Goal: Check status: Check status

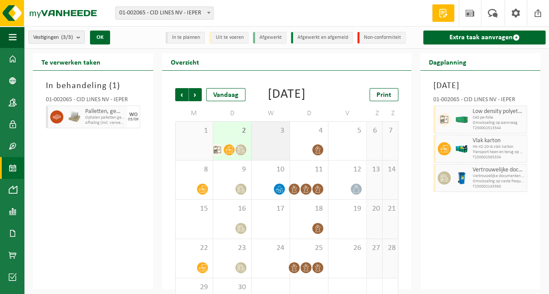
drag, startPoint x: 250, startPoint y: 146, endPoint x: 274, endPoint y: 166, distance: 31.3
click at [250, 146] on div "2" at bounding box center [232, 141] width 38 height 38
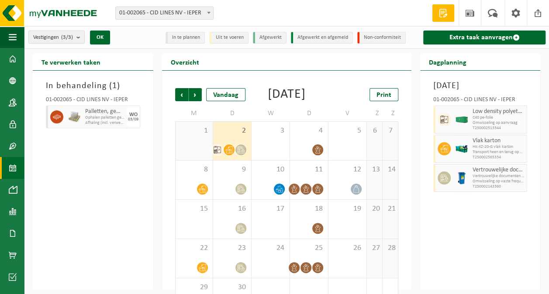
click at [458, 185] on img at bounding box center [461, 178] width 13 height 13
click at [246, 155] on span at bounding box center [240, 150] width 11 height 11
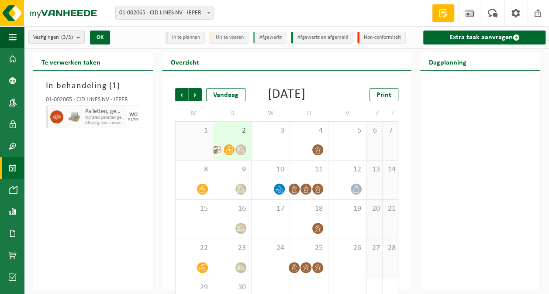
click at [245, 155] on span at bounding box center [240, 150] width 11 height 11
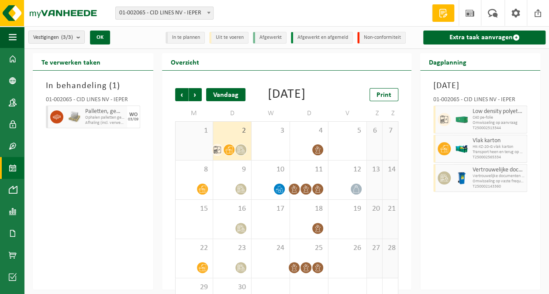
click at [222, 96] on div "Vandaag" at bounding box center [225, 94] width 39 height 13
click at [61, 15] on img at bounding box center [52, 13] width 105 height 26
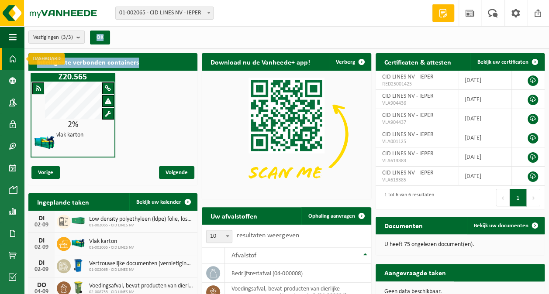
drag, startPoint x: 136, startPoint y: 63, endPoint x: 21, endPoint y: 59, distance: 114.9
click at [151, 63] on h2 "Intelligente verbonden containers" at bounding box center [112, 61] width 169 height 17
click at [43, 60] on h2 "Intelligente verbonden containers" at bounding box center [112, 61] width 169 height 17
click at [34, 62] on h2 "Intelligente verbonden containers" at bounding box center [112, 61] width 169 height 17
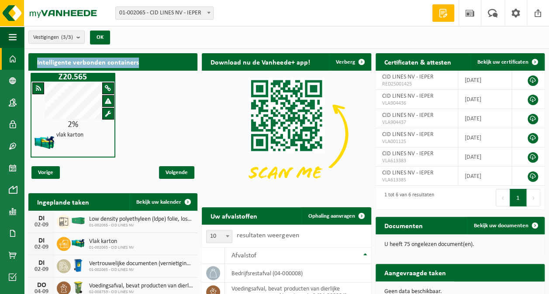
drag, startPoint x: 34, startPoint y: 62, endPoint x: 157, endPoint y: 66, distance: 123.2
click at [157, 66] on h2 "Intelligente verbonden containers" at bounding box center [112, 61] width 169 height 17
drag, startPoint x: 157, startPoint y: 66, endPoint x: 198, endPoint y: 59, distance: 42.1
click at [198, 59] on div "Intelligente verbonden containers Z20.565 2% vlak karton Vorige Volgende" at bounding box center [112, 119] width 173 height 141
drag, startPoint x: 141, startPoint y: 62, endPoint x: 31, endPoint y: 62, distance: 109.1
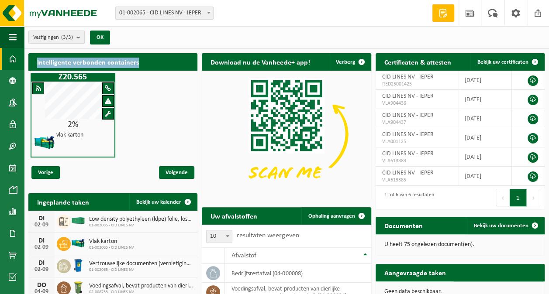
click at [31, 62] on h2 "Intelligente verbonden containers" at bounding box center [112, 61] width 169 height 17
drag, startPoint x: 31, startPoint y: 62, endPoint x: 141, endPoint y: 65, distance: 109.2
click at [141, 65] on h2 "Intelligente verbonden containers" at bounding box center [112, 61] width 169 height 17
click at [141, 62] on h2 "Intelligente verbonden containers" at bounding box center [112, 61] width 169 height 17
drag, startPoint x: 105, startPoint y: 63, endPoint x: 141, endPoint y: 62, distance: 36.7
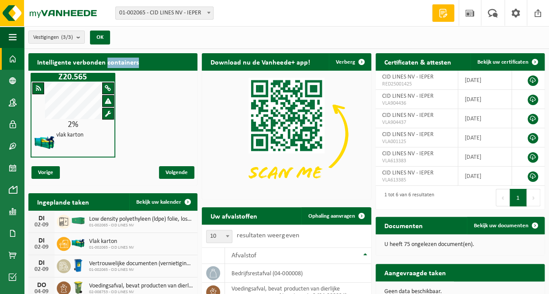
click at [141, 62] on h2 "Intelligente verbonden containers" at bounding box center [112, 61] width 169 height 17
click at [134, 62] on h2 "Intelligente verbonden containers" at bounding box center [112, 61] width 169 height 17
click at [134, 64] on h2 "Intelligente verbonden containers" at bounding box center [112, 61] width 169 height 17
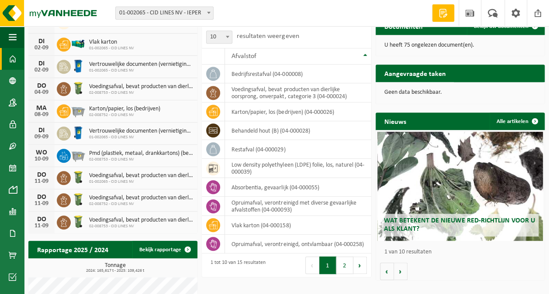
scroll to position [306, 0]
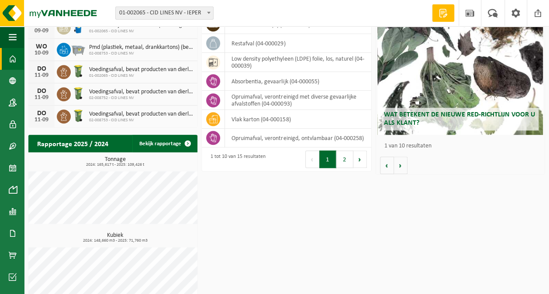
click at [200, 144] on div "Uw afvalstoffen Ophaling aanvragen 10 25 50 100 10 resultaten weergeven Afvalst…" at bounding box center [286, 36] width 173 height 278
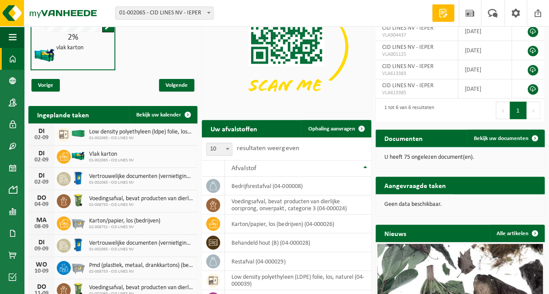
scroll to position [0, 0]
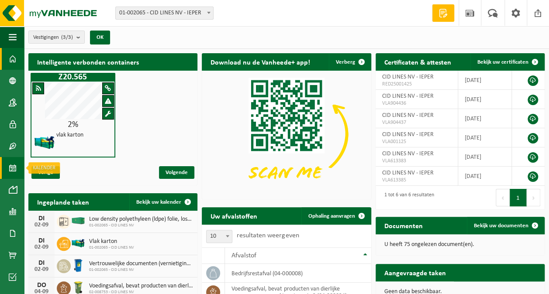
click at [11, 168] on span at bounding box center [13, 168] width 8 height 22
